Goal: Register for event/course

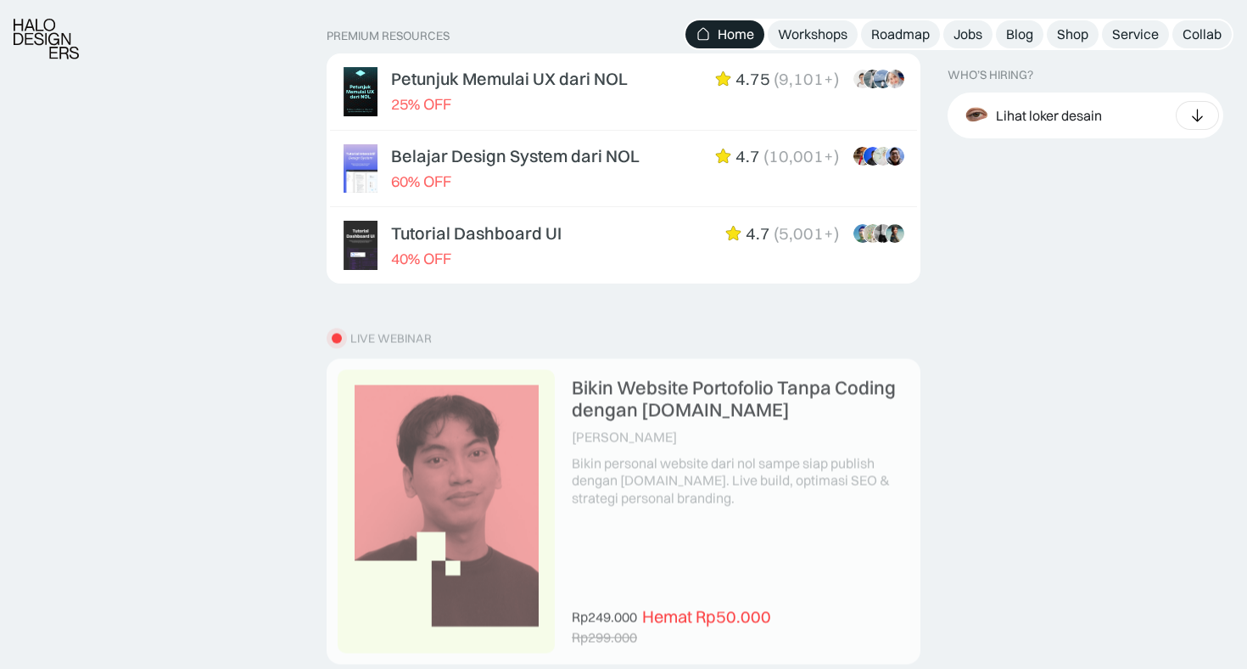
scroll to position [921, 0]
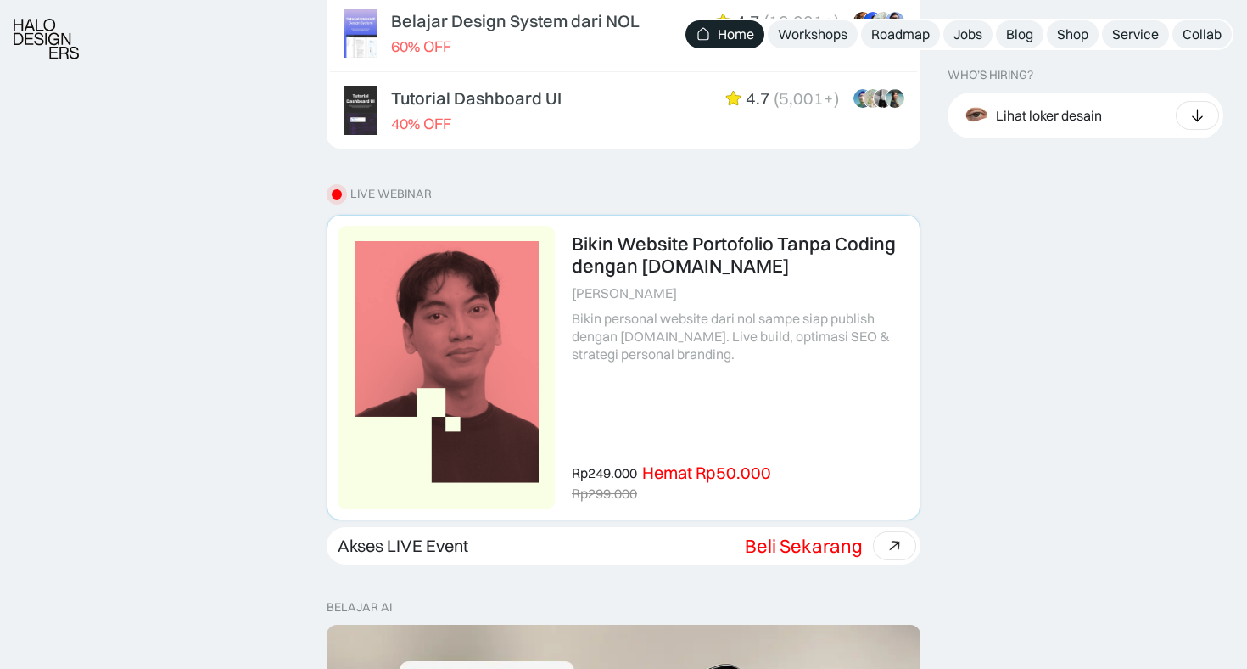
click at [729, 323] on link at bounding box center [624, 368] width 592 height 304
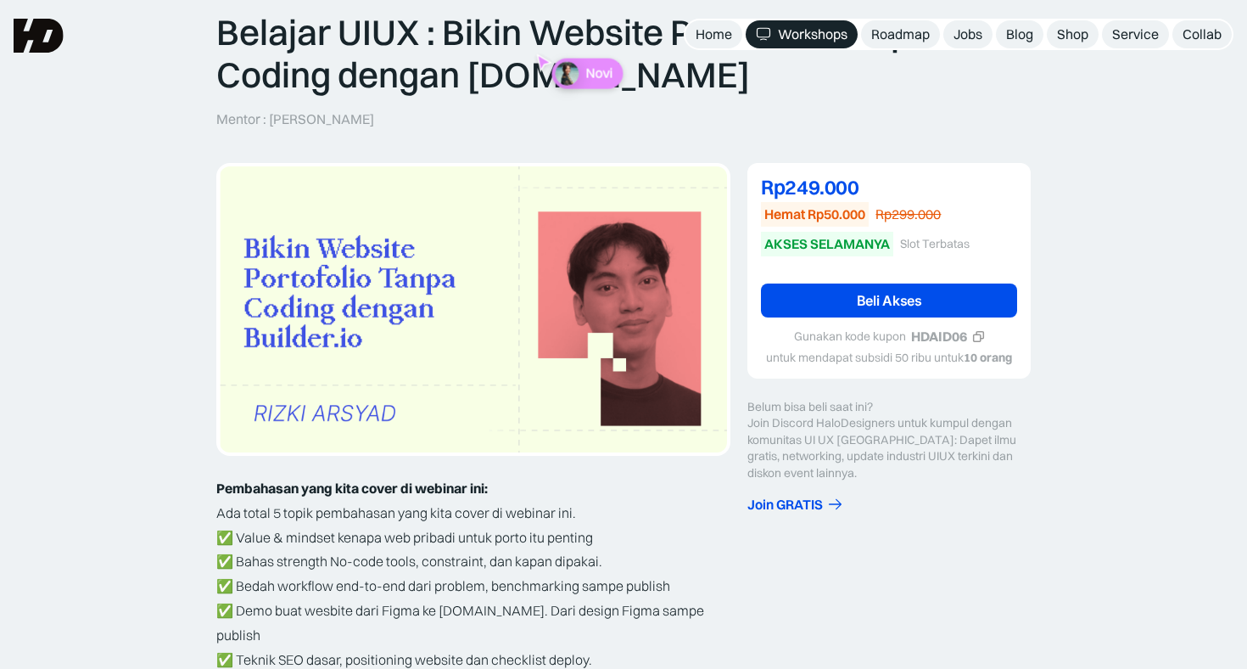
scroll to position [64, 0]
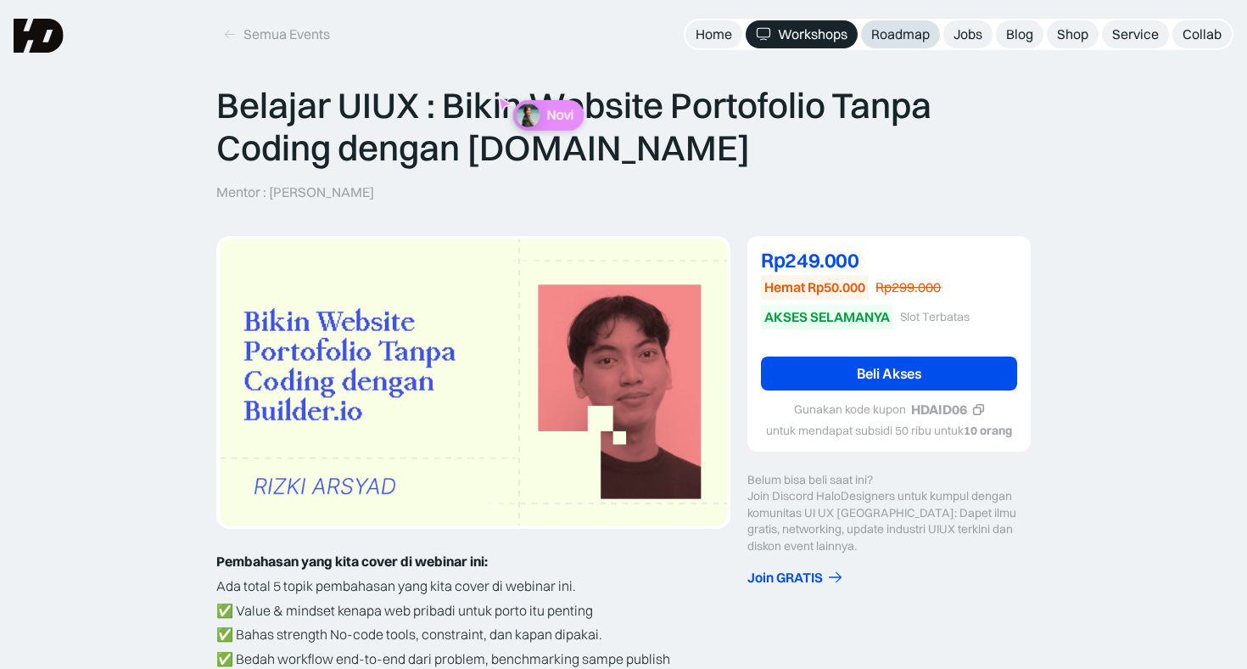
click at [896, 37] on div "Roadmap" at bounding box center [900, 34] width 59 height 18
click at [803, 36] on div "Workshops" at bounding box center [813, 34] width 70 height 18
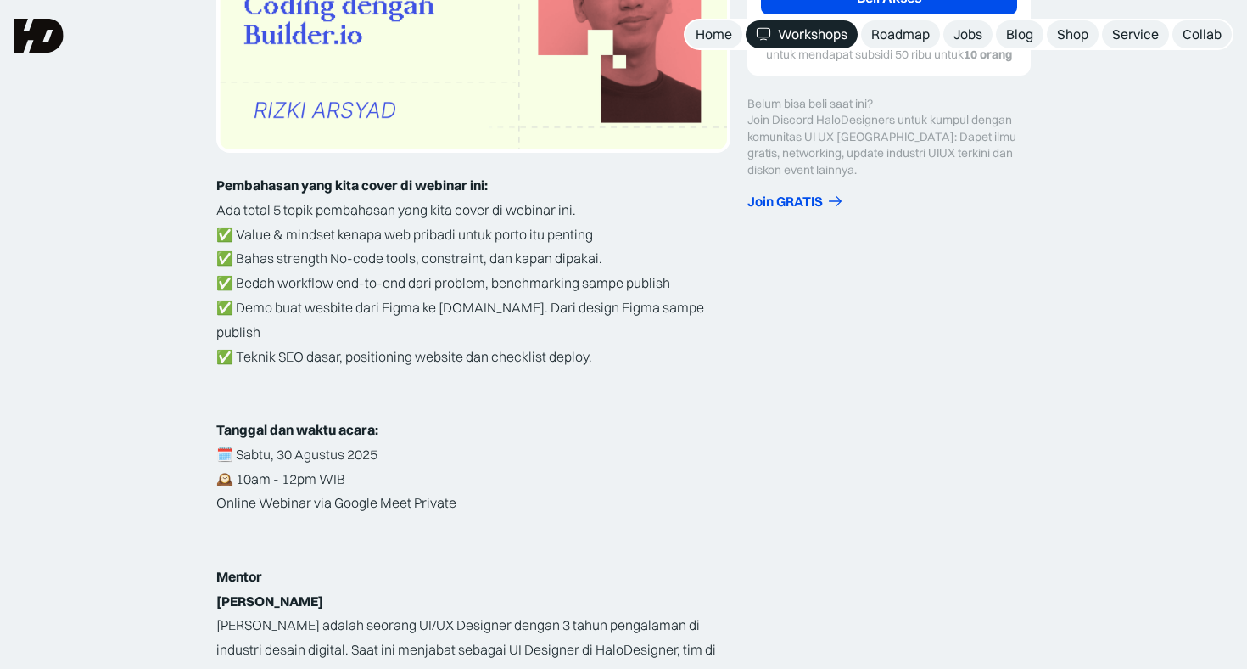
scroll to position [0, 0]
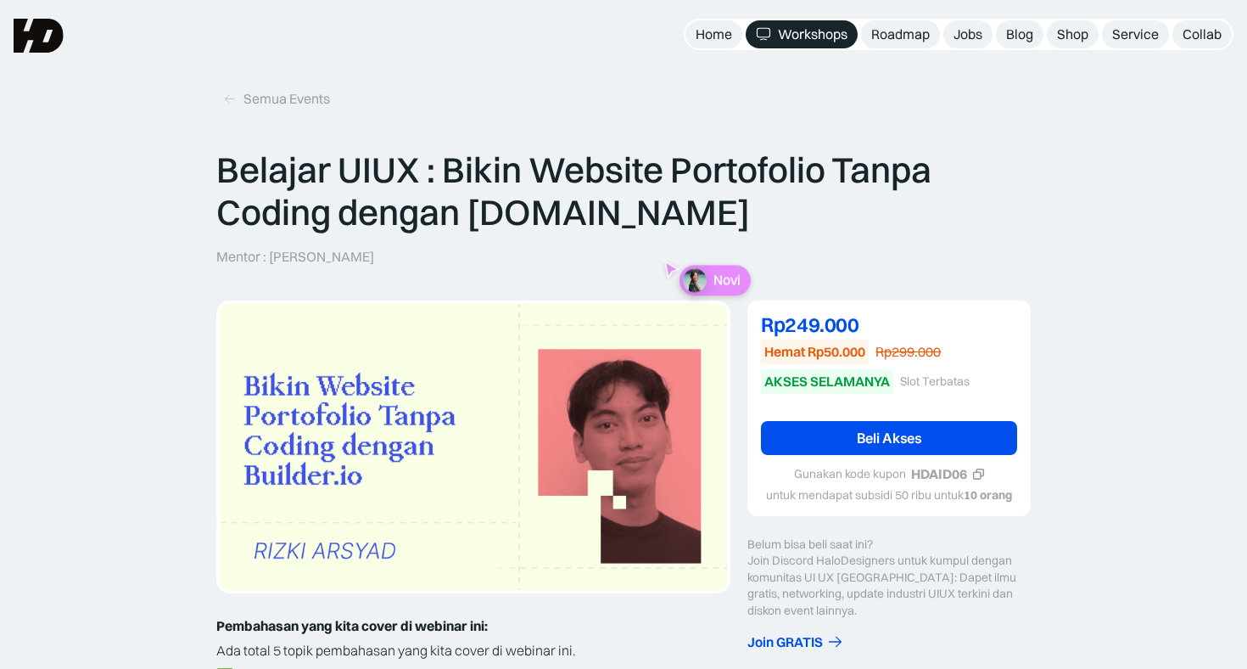
click at [443, 164] on p "Belajar UIUX : Bikin Website Portofolio Tanpa Coding dengan Builder.io" at bounding box center [623, 191] width 815 height 86
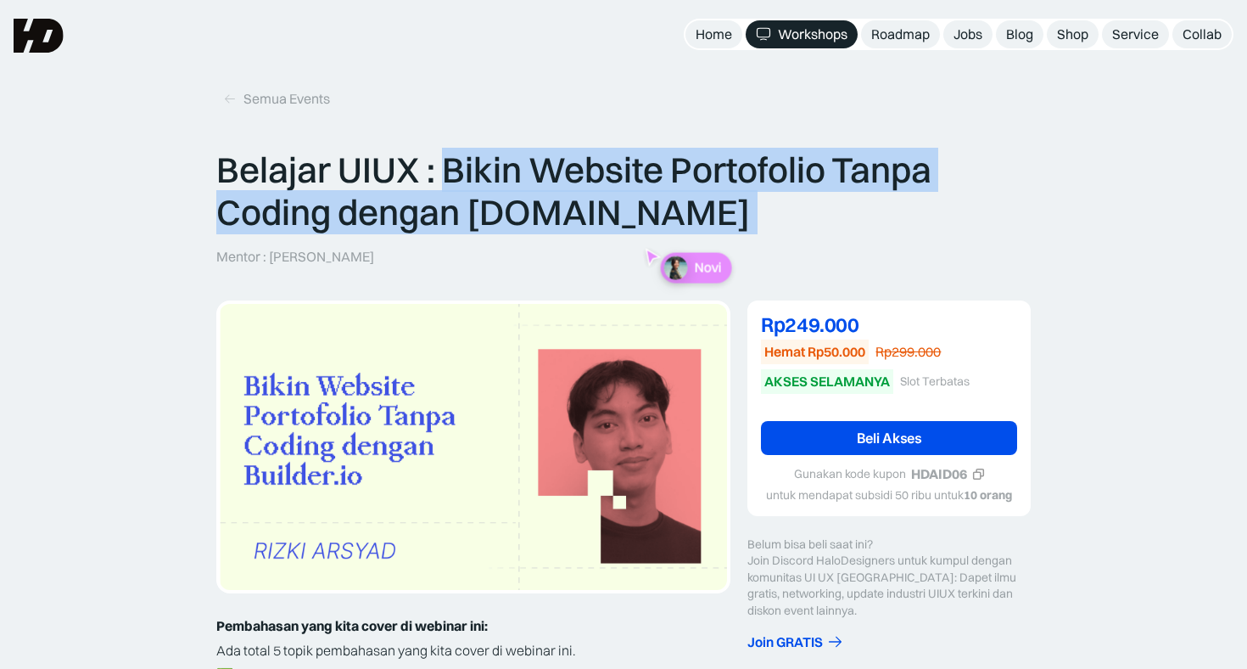
copy p "Bikin Website Portofolio Tanpa Coding dengan [DOMAIN_NAME]"
drag, startPoint x: 443, startPoint y: 164, endPoint x: 630, endPoint y: 205, distance: 191.2
click at [630, 205] on p "Belajar UIUX : Bikin Website Portofolio Tanpa Coding dengan Builder.io" at bounding box center [623, 191] width 815 height 86
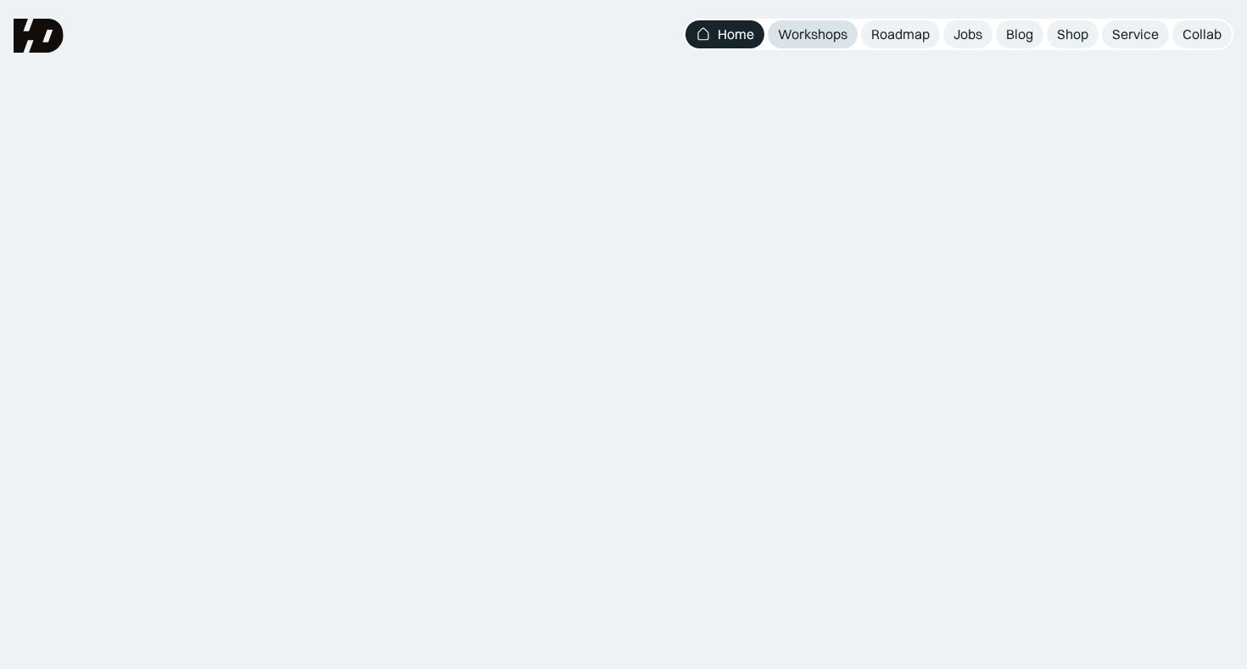
click at [817, 36] on div "Workshops" at bounding box center [813, 34] width 70 height 18
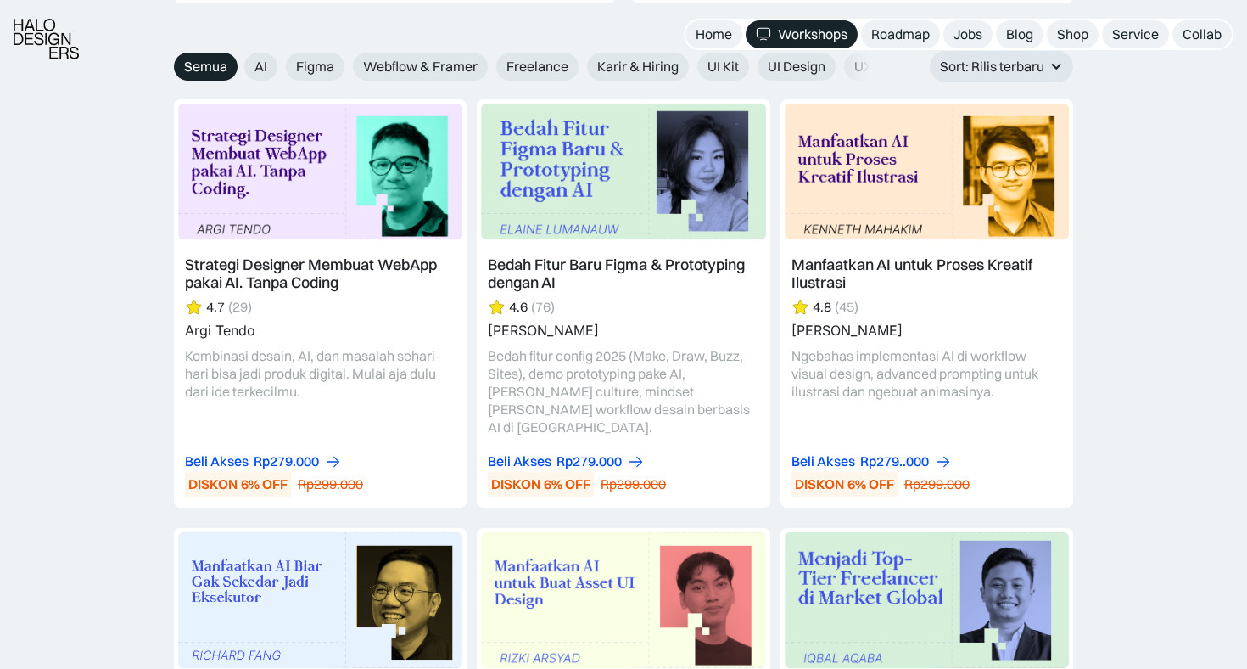
scroll to position [3012, 0]
